Goal: Check status: Check status

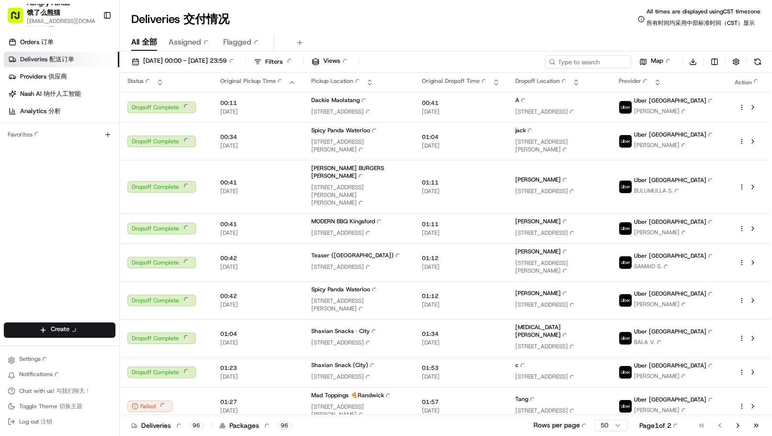
click at [442, 16] on div "Deliveries Deliveries 交付情况 All times are displayed using CST timezone All times…" at bounding box center [446, 19] width 652 height 23
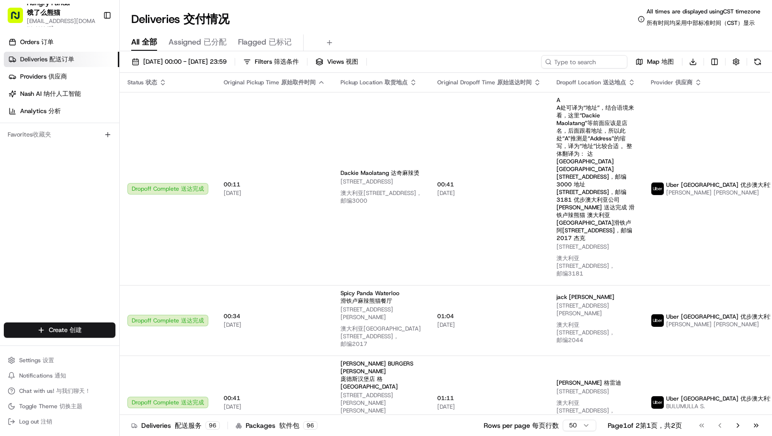
click at [168, 54] on div "[DATE] 00:00 - [DATE] 23:59 [DATE] 00:00 - [DATE] 23:59 18/08/202500:00-18/08/2…" at bounding box center [446, 248] width 652 height 394
click at [170, 68] on button "[DATE] 00:00 - [DATE] 23:59 [DATE] 00:00 - [DATE] 23:59 18/08/202500:00-18/08/2…" at bounding box center [178, 61] width 103 height 13
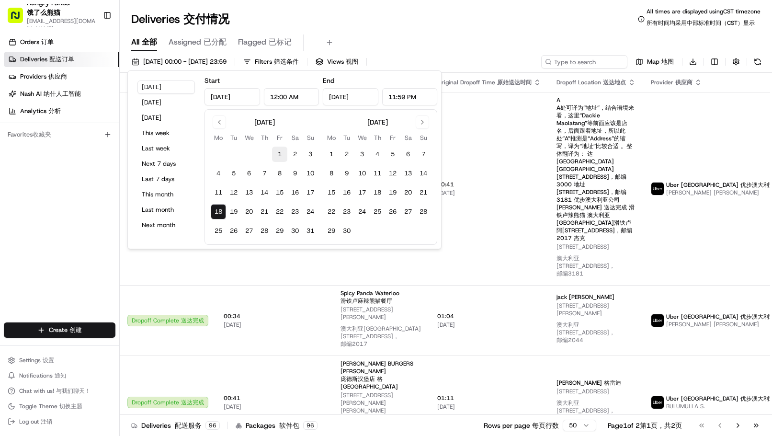
click at [282, 151] on button "1" at bounding box center [279, 153] width 15 height 15
type input "[DATE]"
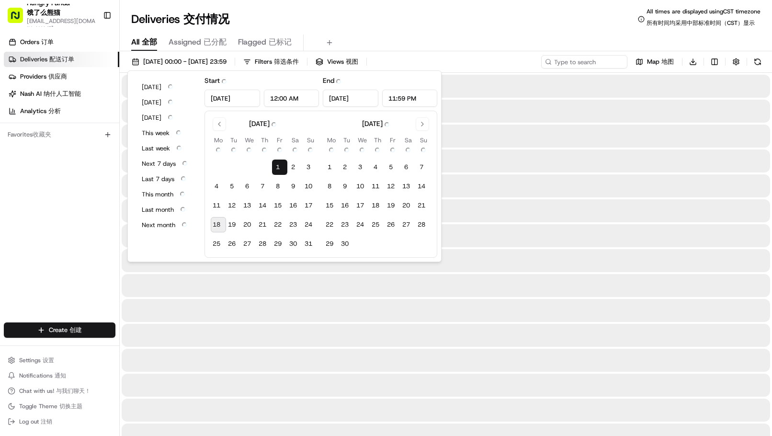
click at [223, 222] on button "18 18" at bounding box center [218, 224] width 15 height 15
type input "[DATE]"
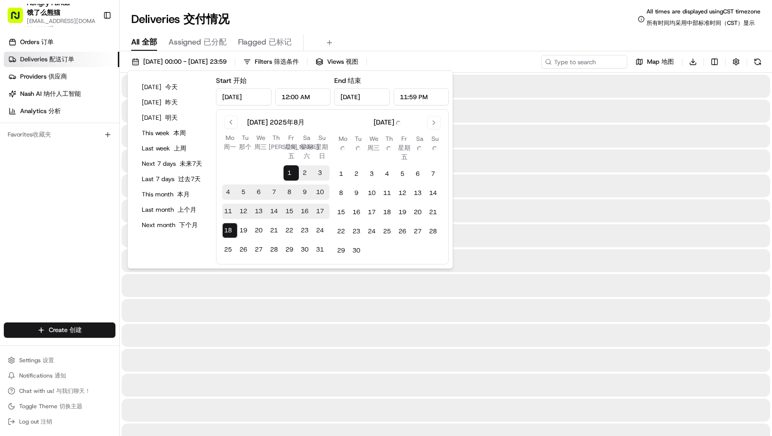
click at [84, 257] on div "Orders Orders 订单 Deliveries Deliveries 配送订单 Providers Providers 供应商 [PERSON_NAM…" at bounding box center [59, 179] width 119 height 297
